Goal: Transaction & Acquisition: Obtain resource

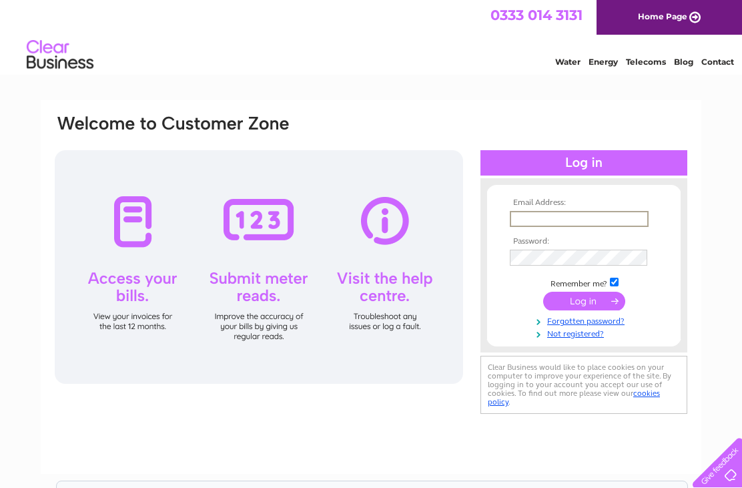
type input "amandaalystra@aol.com"
click at [584, 302] on input "submit" at bounding box center [584, 301] width 82 height 19
click at [585, 304] on input "submit" at bounding box center [584, 299] width 82 height 19
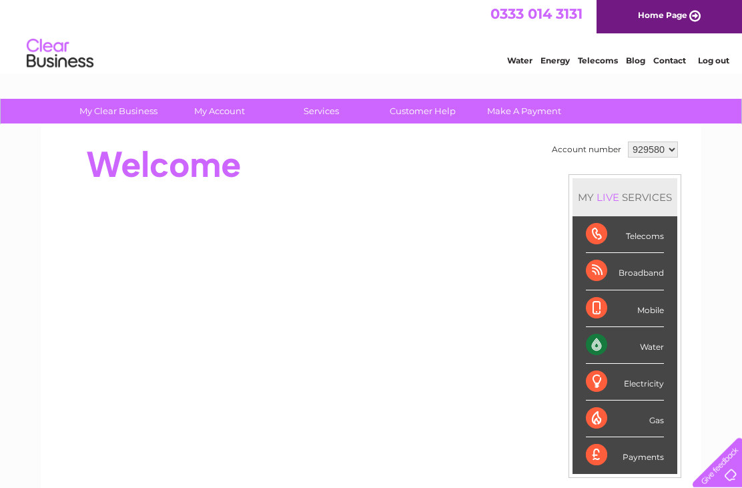
scroll to position [15, 0]
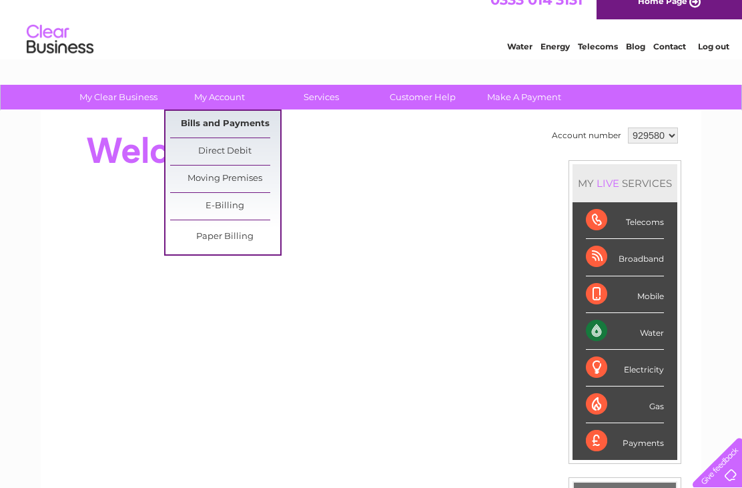
click at [207, 126] on link "Bills and Payments" at bounding box center [225, 124] width 110 height 27
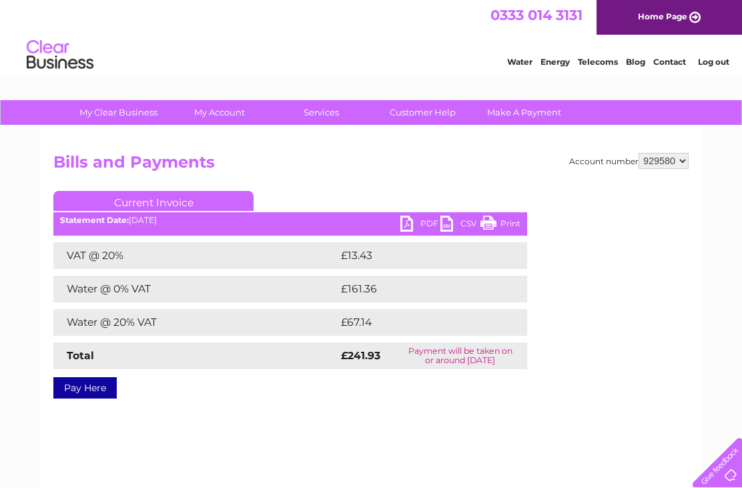
click at [410, 230] on link "PDF" at bounding box center [420, 224] width 40 height 19
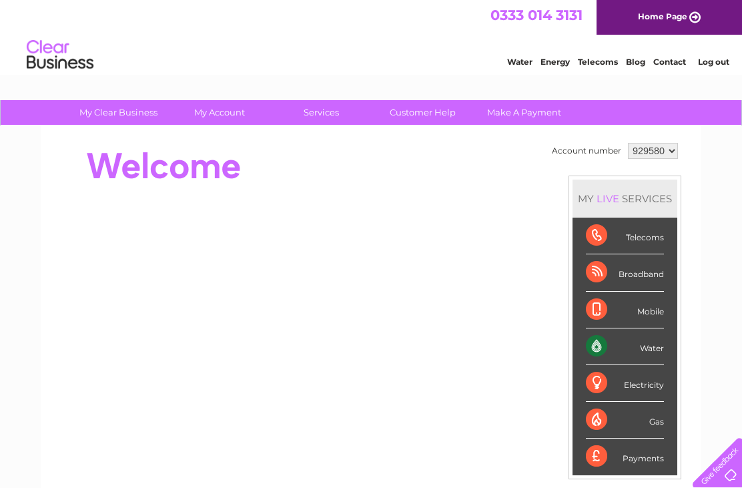
click at [675, 151] on select "929580 929780" at bounding box center [653, 151] width 50 height 16
select select "929780"
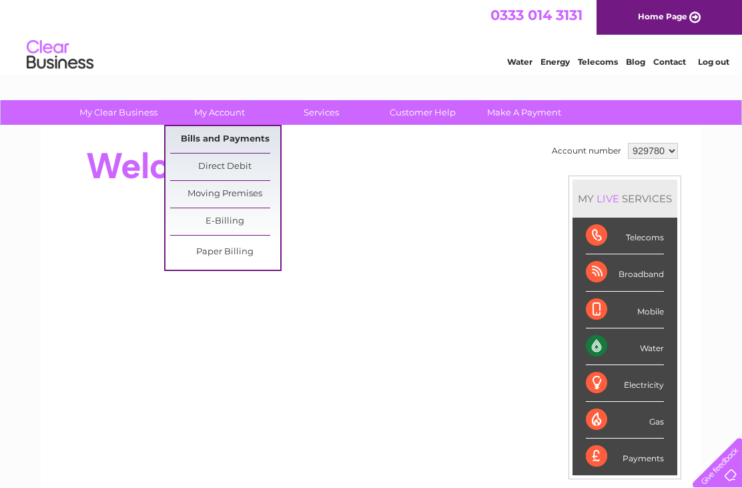
click at [248, 141] on link "Bills and Payments" at bounding box center [225, 139] width 110 height 27
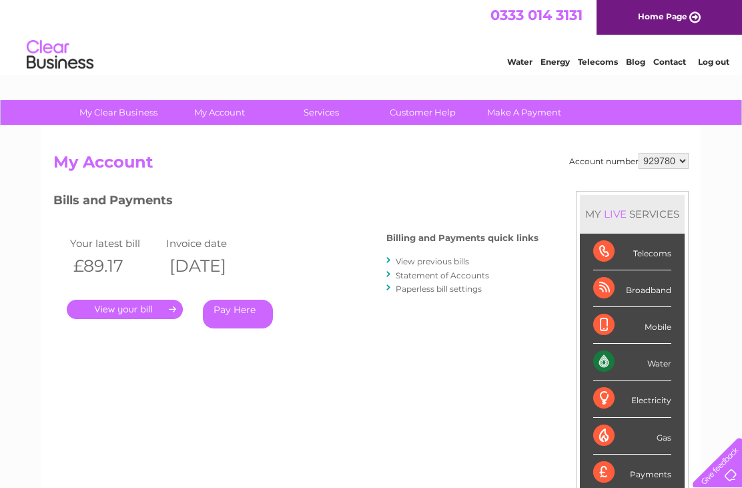
click at [107, 310] on link "." at bounding box center [125, 309] width 116 height 19
click at [135, 309] on link "." at bounding box center [125, 309] width 116 height 19
click at [118, 310] on link "." at bounding box center [125, 309] width 116 height 19
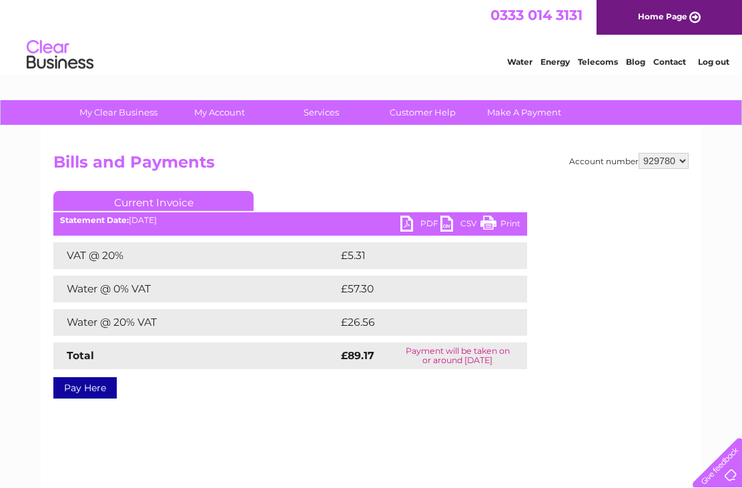
click at [418, 219] on link "PDF" at bounding box center [420, 224] width 40 height 19
